Goal: Transaction & Acquisition: Purchase product/service

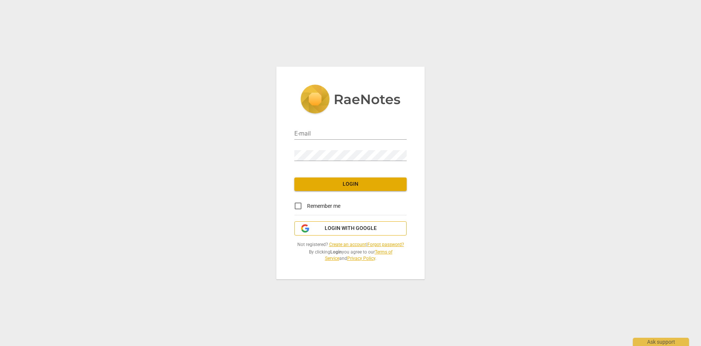
click at [381, 230] on span "Login with Google" at bounding box center [351, 228] width 100 height 7
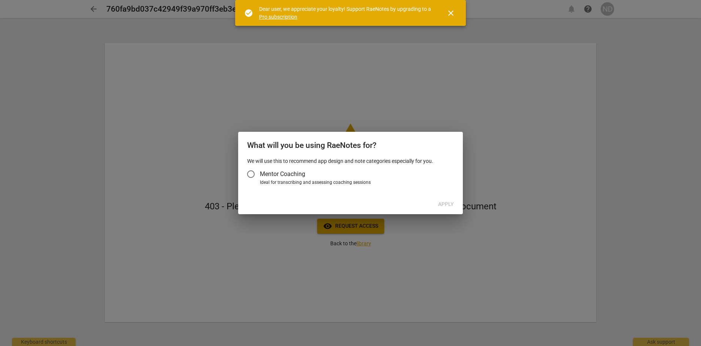
click at [251, 173] on input "Mentor Coaching" at bounding box center [251, 174] width 18 height 18
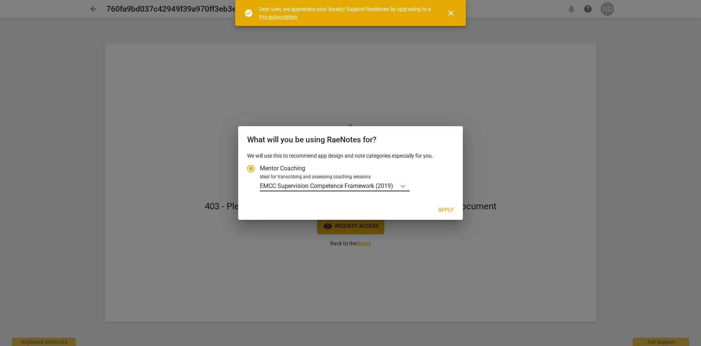
click at [405, 186] on icon "Account type" at bounding box center [402, 185] width 7 height 7
click at [0, 0] on input "Ideal for transcribing and assessing coaching sessions EMCC Supervision Compete…" at bounding box center [0, 0] width 0 height 0
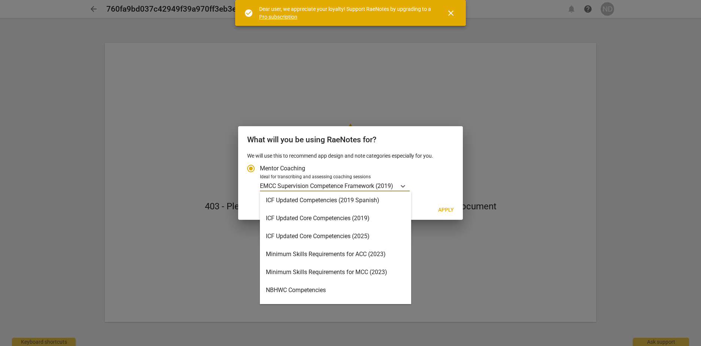
scroll to position [126, 0]
click at [382, 216] on div "ICF Updated Core Competencies (2019)" at bounding box center [335, 220] width 151 height 18
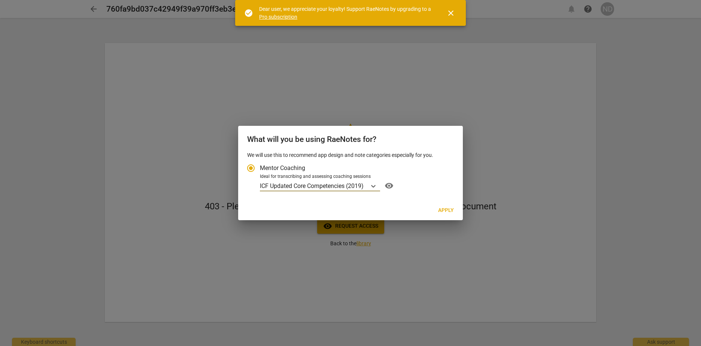
click at [449, 210] on span "Apply" at bounding box center [446, 210] width 16 height 7
radio input "false"
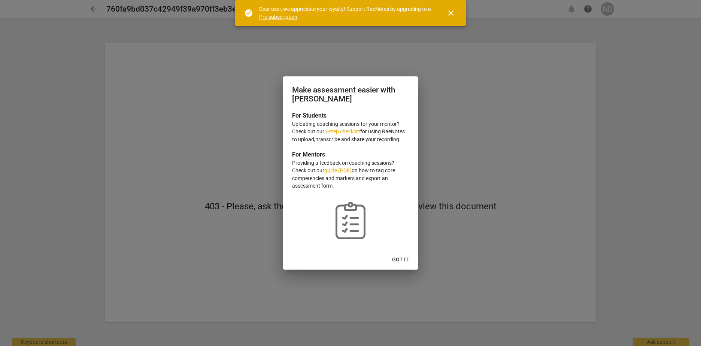
click at [405, 256] on button "Got it" at bounding box center [400, 259] width 29 height 13
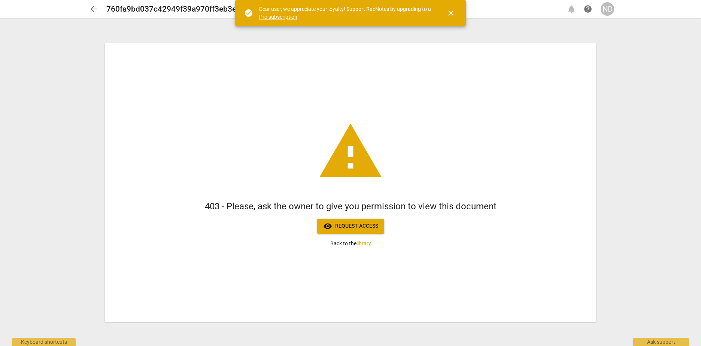
click at [369, 226] on span "visibility Request access" at bounding box center [350, 226] width 55 height 9
click at [451, 12] on span "close" at bounding box center [450, 13] width 9 height 9
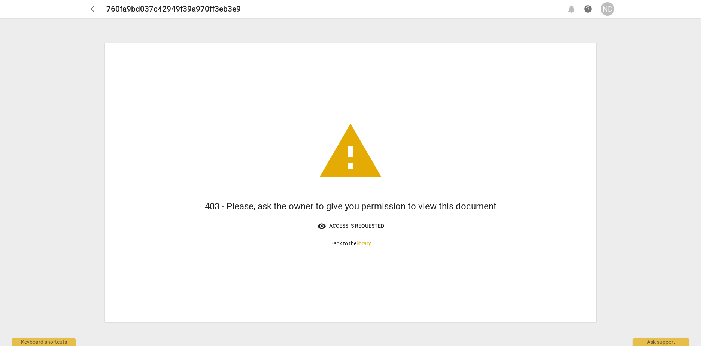
click at [606, 8] on div "ND" at bounding box center [607, 8] width 13 height 13
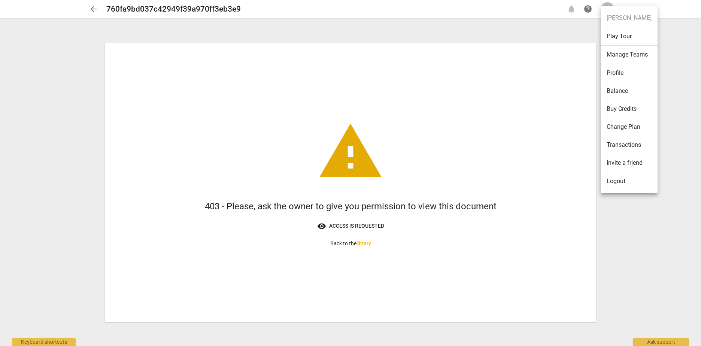
click at [626, 110] on li "Buy Credits" at bounding box center [629, 109] width 57 height 18
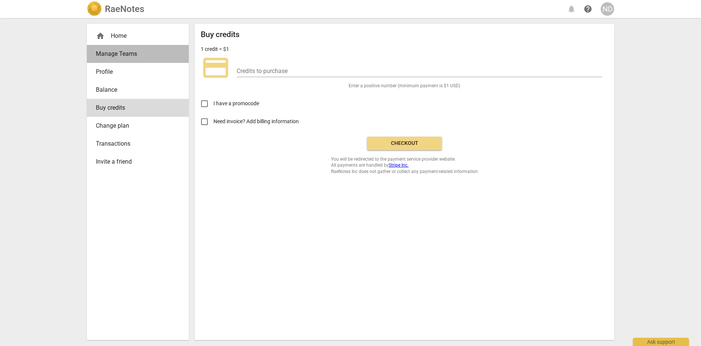
click at [123, 57] on span "Manage Teams" at bounding box center [135, 53] width 78 height 9
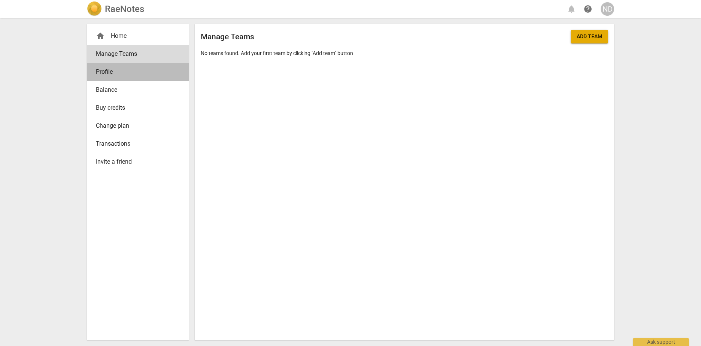
click at [118, 72] on span "Profile" at bounding box center [135, 71] width 78 height 9
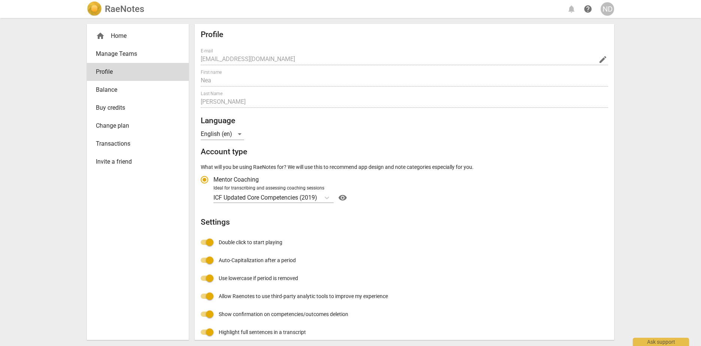
radio input "false"
click at [118, 86] on span "Balance" at bounding box center [135, 89] width 78 height 9
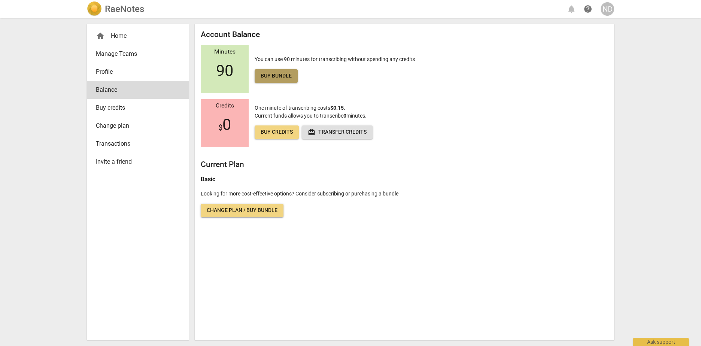
click at [291, 76] on span "Buy bundle" at bounding box center [276, 75] width 31 height 7
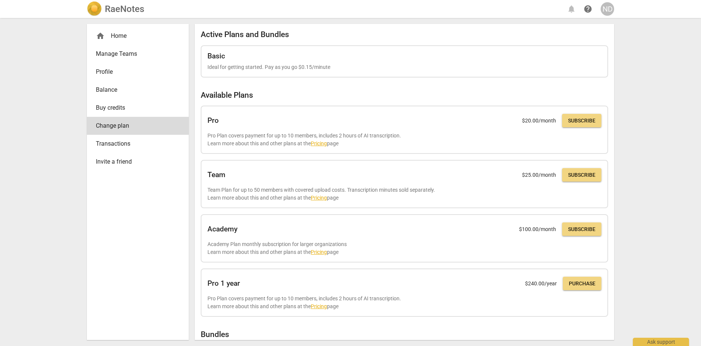
click at [700, 293] on div "RaeNotes notifications help ND home Home Manage Teams Profile Balance Buy credi…" at bounding box center [350, 173] width 701 height 346
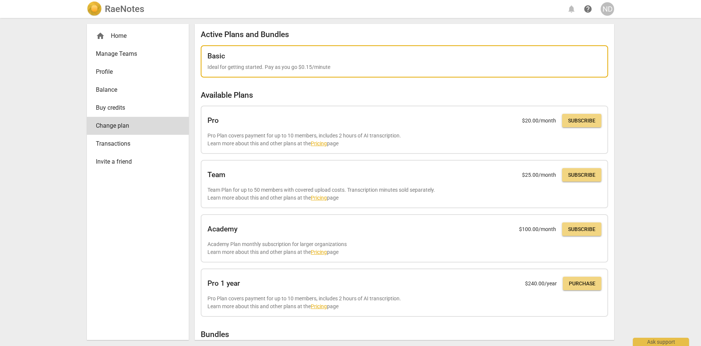
click at [258, 67] on p "Ideal for getting started. Pay as you go $0.15/minute" at bounding box center [405, 67] width 394 height 8
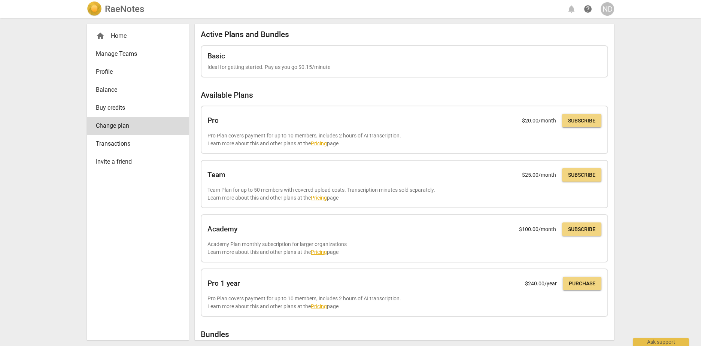
click at [119, 92] on span "Balance" at bounding box center [135, 89] width 78 height 9
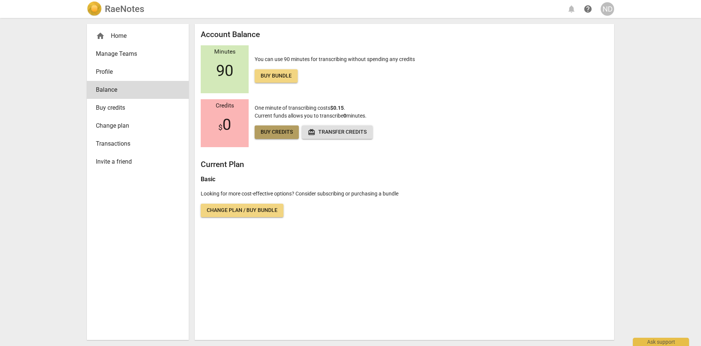
click at [283, 134] on span "Buy credits" at bounding box center [277, 131] width 32 height 7
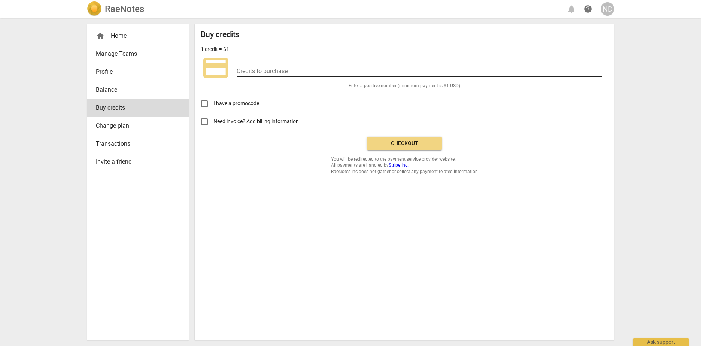
click at [311, 67] on input "number" at bounding box center [420, 71] width 366 height 11
click at [305, 204] on div "Buy credits 1 credit = $1 credit_card Credits to purchase Enter a positive numb…" at bounding box center [404, 182] width 419 height 316
